Goal: Information Seeking & Learning: Learn about a topic

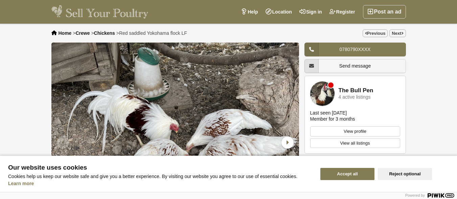
click at [190, 136] on img "1 / 4" at bounding box center [175, 143] width 248 height 201
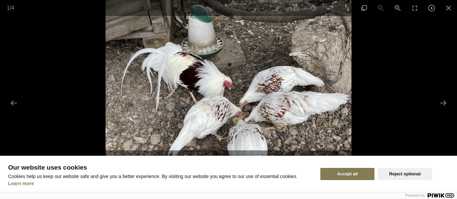
click at [190, 136] on img at bounding box center [229, 99] width 246 height 199
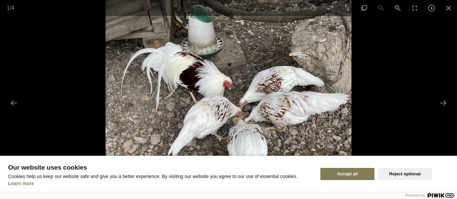
drag, startPoint x: 9, startPoint y: 161, endPoint x: 3, endPoint y: 165, distance: 6.7
click at [3, 165] on div "Language 1 Language 2 Language 3 Our website uses cookies Cookies help us keep …" at bounding box center [158, 174] width 316 height 36
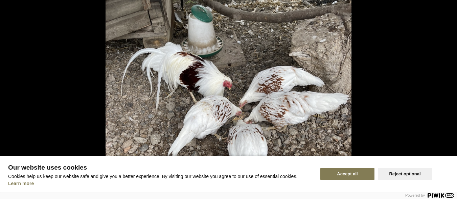
click at [7, 164] on div "Language 1 Language 2 Language 3 Our website uses cookies Cookies help us keep …" at bounding box center [158, 174] width 316 height 36
click at [13, 185] on link "Learn more" at bounding box center [21, 183] width 26 height 5
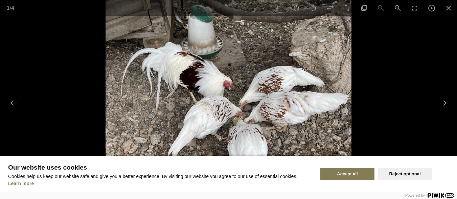
click at [194, 113] on img at bounding box center [229, 99] width 246 height 199
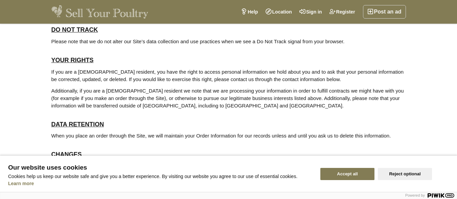
scroll to position [332, 0]
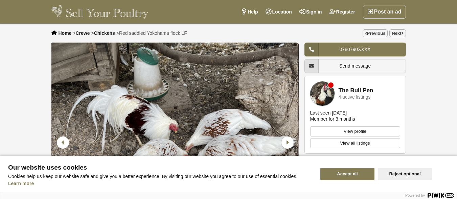
click at [123, 63] on img "1 / 4" at bounding box center [175, 143] width 248 height 201
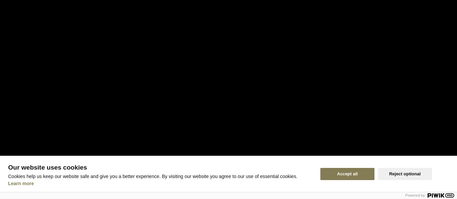
click at [123, 63] on div at bounding box center [228, 99] width 457 height 199
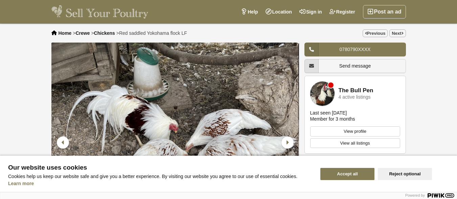
click at [123, 63] on img "1 / 4" at bounding box center [175, 143] width 248 height 201
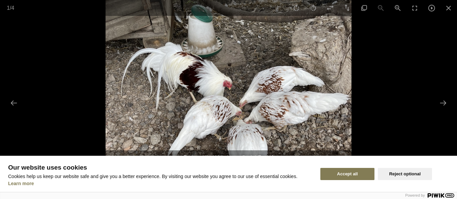
click at [4, 187] on div "Language 1 Language 2 Language 3 Our website uses cookies Cookies help us keep …" at bounding box center [158, 174] width 316 height 36
click at [4, 188] on div "Language 1 Language 2 Language 3 Our website uses cookies Cookies help us keep …" at bounding box center [158, 174] width 316 height 36
click at [130, 119] on img at bounding box center [229, 99] width 246 height 199
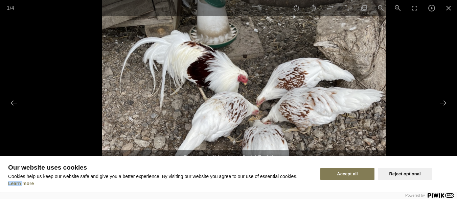
click at [130, 120] on img at bounding box center [243, 97] width 284 height 230
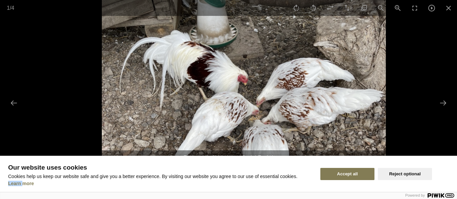
click at [130, 120] on img at bounding box center [243, 97] width 284 height 230
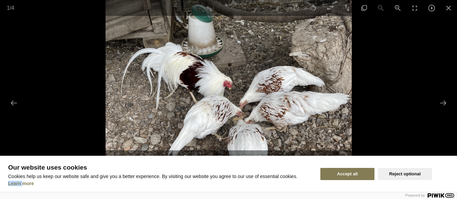
click at [130, 120] on img at bounding box center [229, 99] width 246 height 199
click at [132, 116] on img at bounding box center [229, 99] width 246 height 199
drag, startPoint x: 186, startPoint y: 80, endPoint x: 189, endPoint y: 78, distance: 3.7
click at [189, 78] on img at bounding box center [229, 99] width 246 height 199
